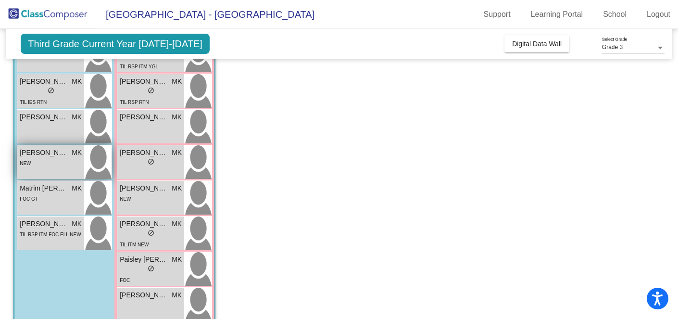
scroll to position [228, 0]
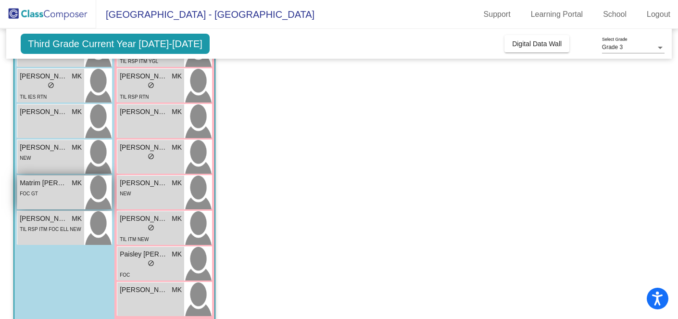
click at [57, 180] on span "Matrim [PERSON_NAME]" at bounding box center [44, 183] width 48 height 10
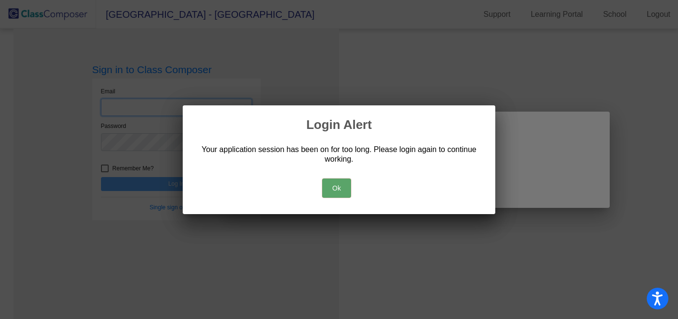
type input "[EMAIL_ADDRESS][DOMAIN_NAME]"
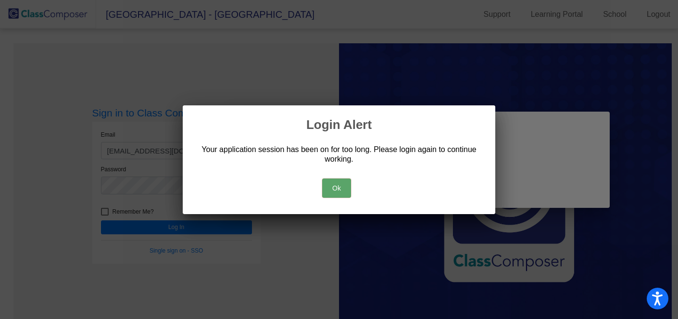
click at [336, 189] on button "Ok" at bounding box center [336, 187] width 29 height 19
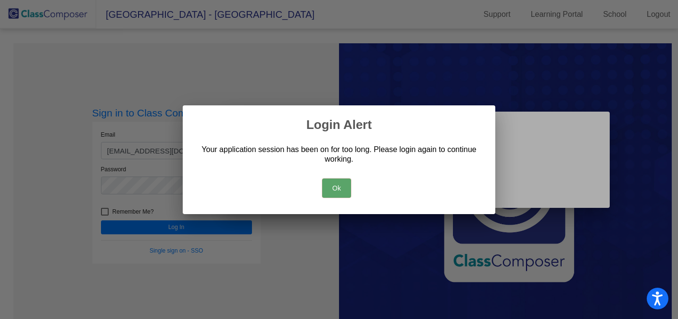
click at [332, 190] on button "Ok" at bounding box center [336, 187] width 29 height 19
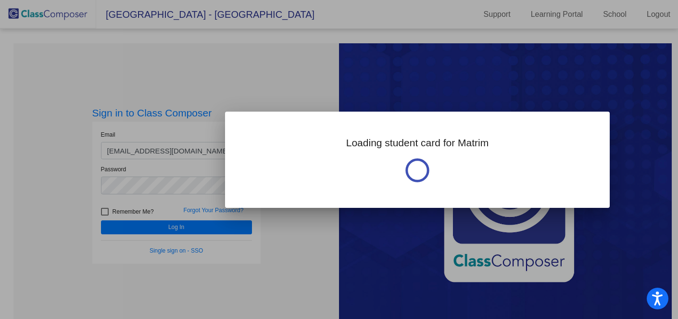
click at [185, 227] on div at bounding box center [339, 159] width 678 height 319
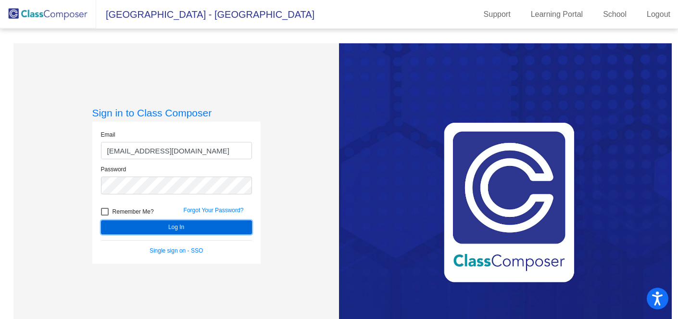
click at [185, 226] on button "Log In" at bounding box center [176, 227] width 151 height 14
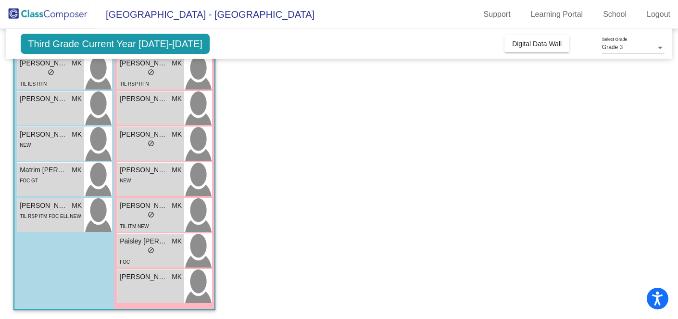
scroll to position [242, 0]
click at [660, 47] on div at bounding box center [660, 48] width 5 height 2
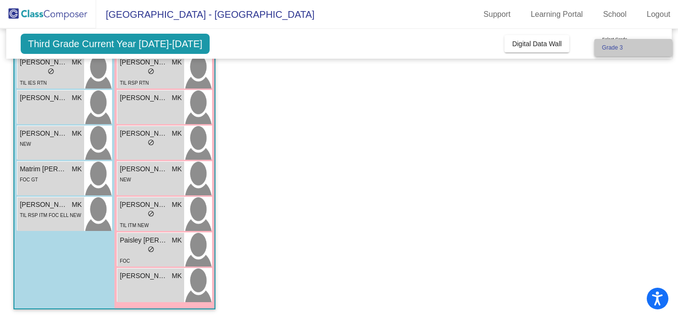
click at [660, 46] on span "Grade 3" at bounding box center [633, 47] width 63 height 17
click at [659, 45] on div at bounding box center [660, 47] width 9 height 7
click at [659, 45] on span "Grade 3" at bounding box center [633, 47] width 63 height 17
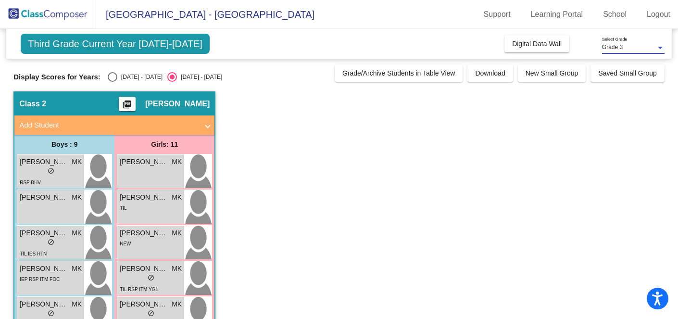
scroll to position [0, 0]
click at [143, 101] on div "Class 2 picture_as_pdf [PERSON_NAME]" at bounding box center [114, 103] width 200 height 23
click at [133, 101] on mat-icon "picture_as_pdf" at bounding box center [127, 106] width 12 height 13
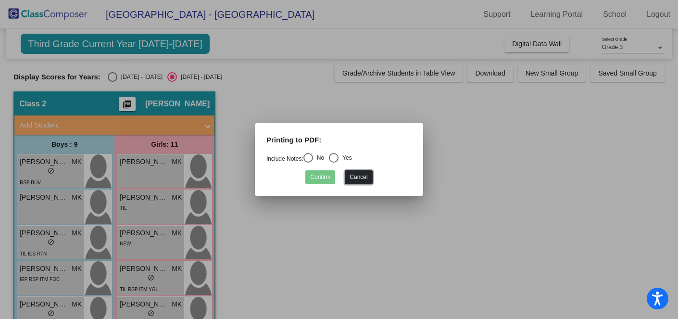
click at [358, 178] on button "Cancel" at bounding box center [358, 177] width 27 height 14
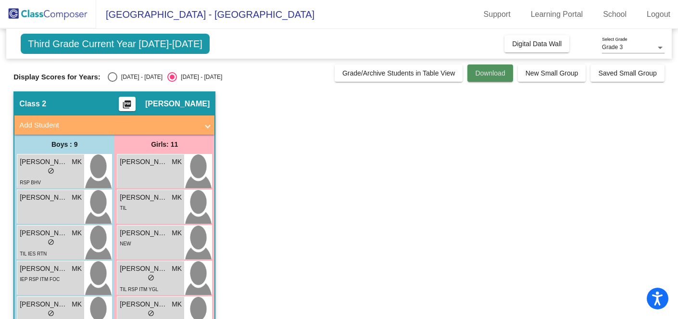
click at [493, 71] on span "Download" at bounding box center [490, 73] width 30 height 8
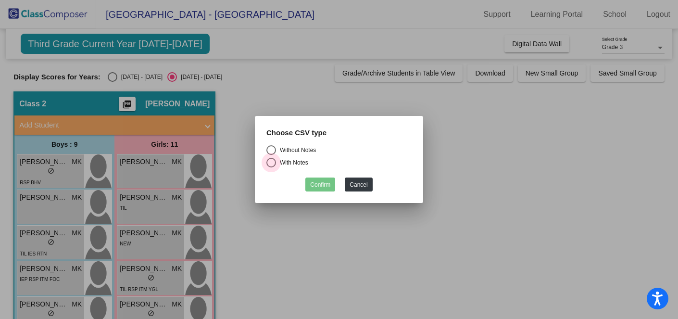
click at [274, 166] on div "Select an option" at bounding box center [271, 163] width 10 height 10
click at [271, 167] on input "With Notes" at bounding box center [271, 167] width 0 height 0
radio input "true"
click at [324, 183] on button "Confirm" at bounding box center [320, 184] width 30 height 14
